Goal: Information Seeking & Learning: Learn about a topic

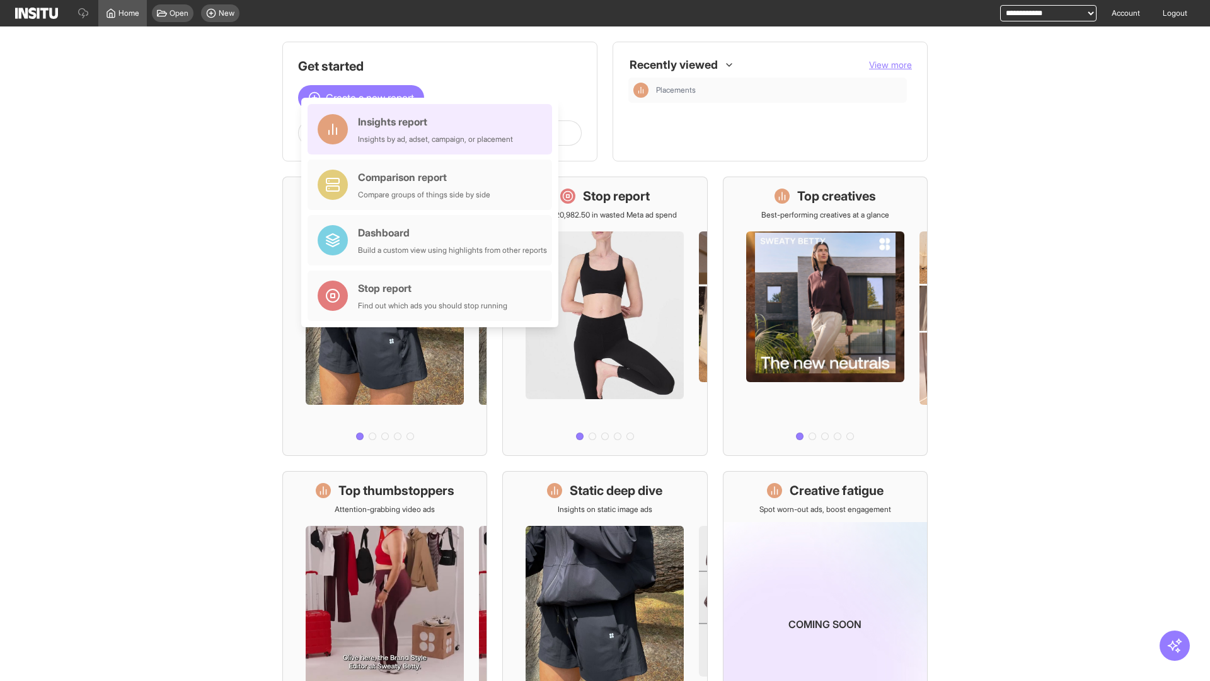
click at [433, 129] on div "Insights report Insights by ad, adset, campaign, or placement" at bounding box center [435, 129] width 155 height 30
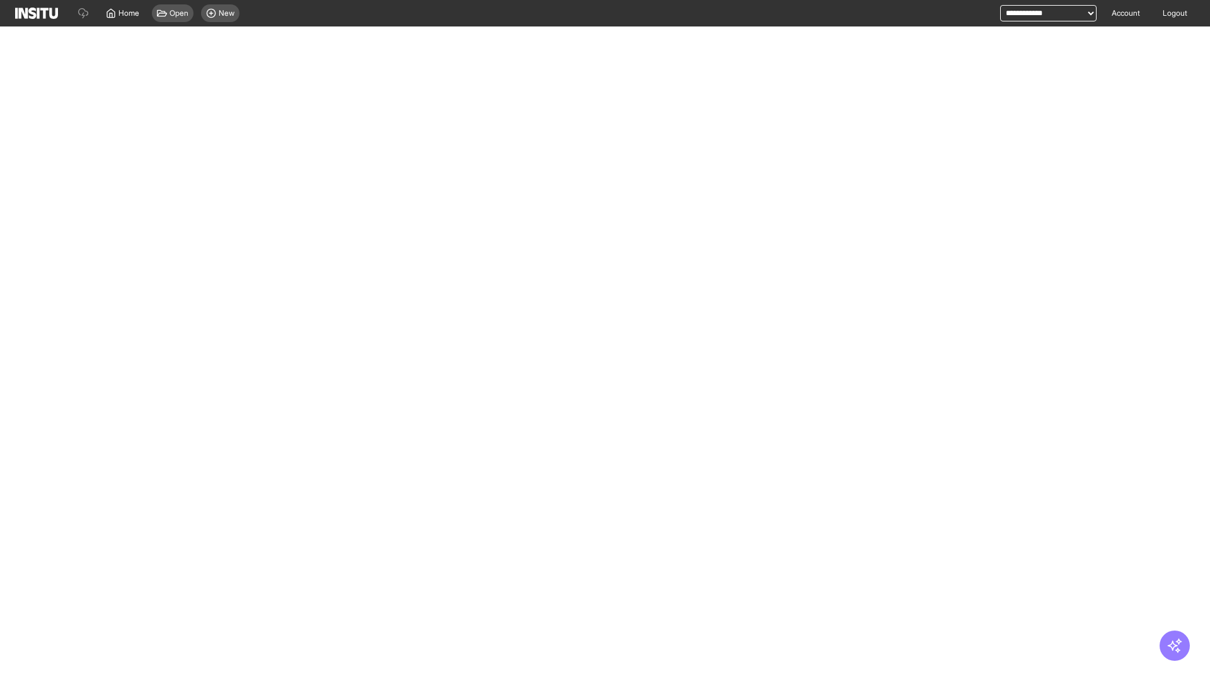
select select "**"
